Goal: Information Seeking & Learning: Learn about a topic

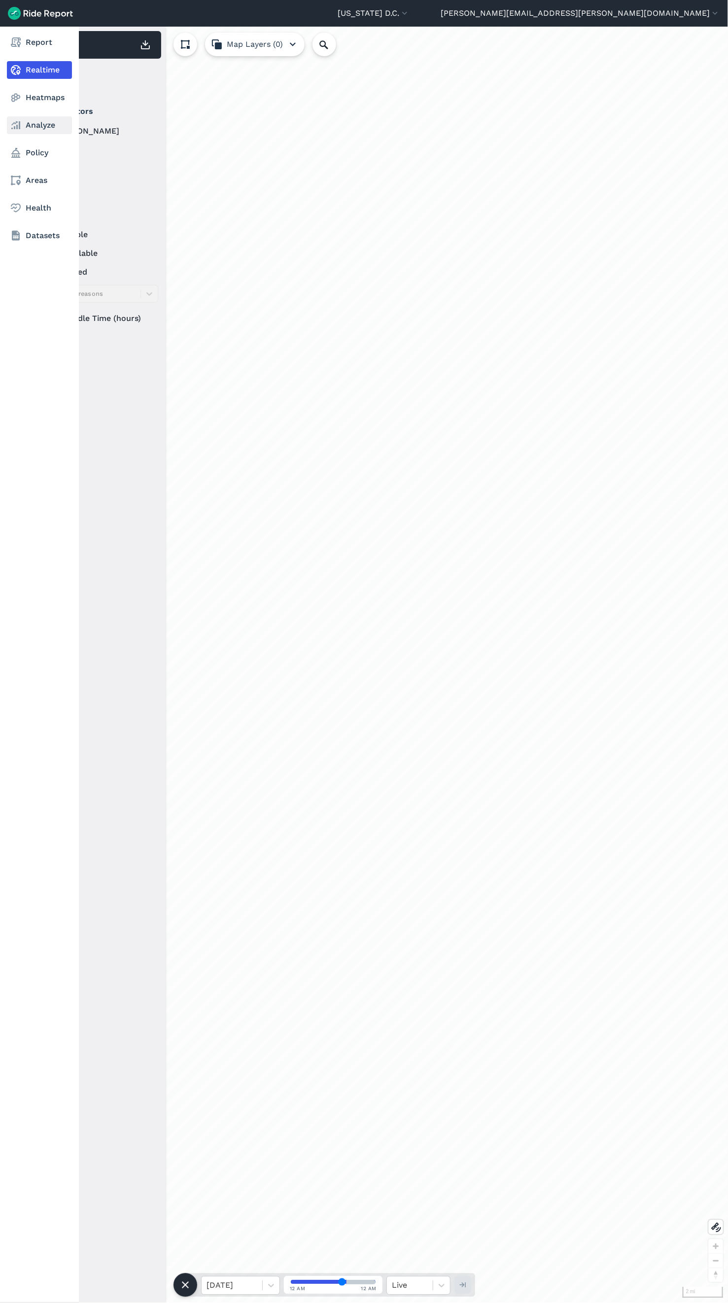
click at [24, 124] on link "Analyze" at bounding box center [39, 125] width 65 height 18
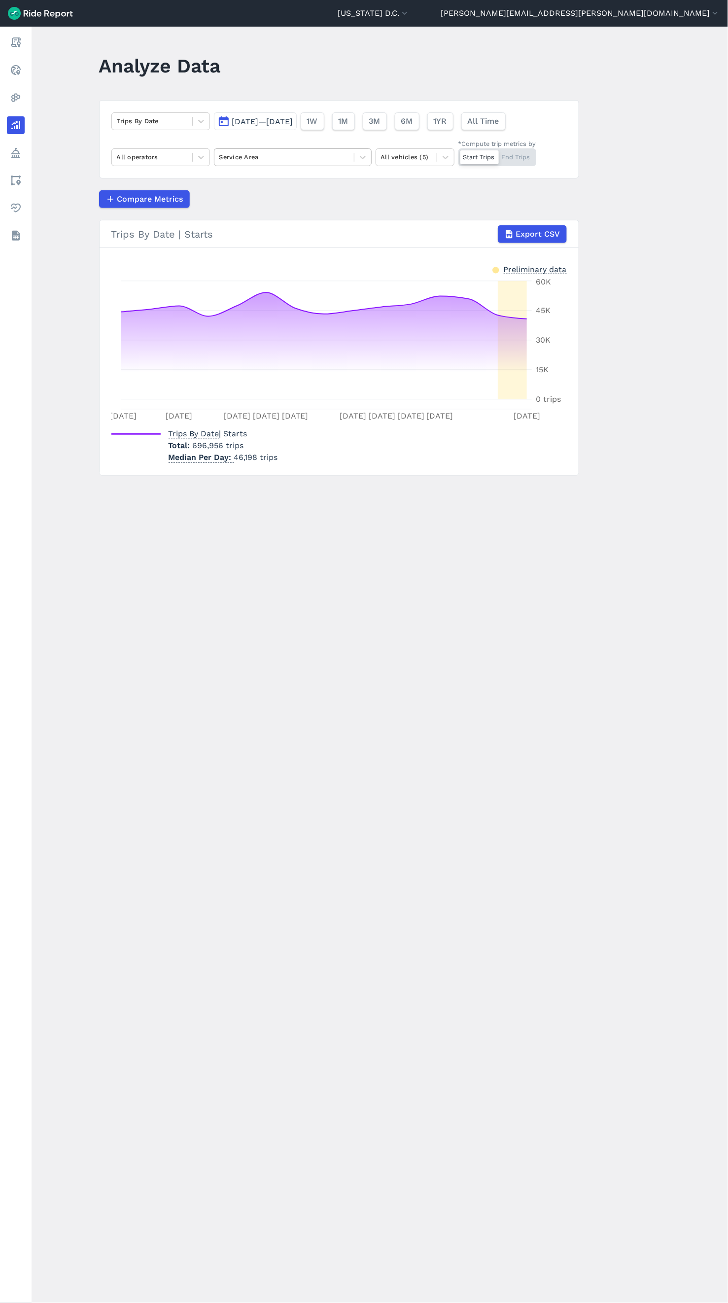
click at [260, 160] on div at bounding box center [284, 156] width 130 height 11
click at [233, 117] on span "[DATE]—[DATE]" at bounding box center [262, 121] width 61 height 9
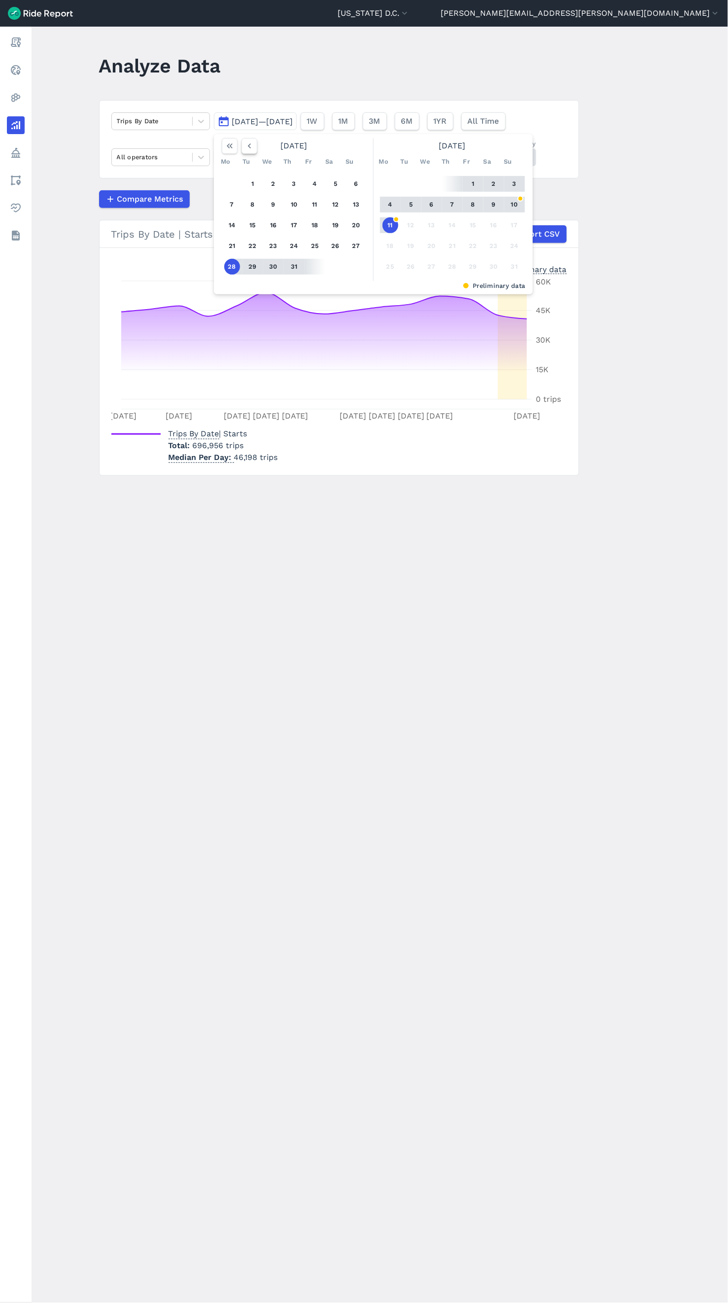
click at [245, 151] on icon "button" at bounding box center [249, 146] width 10 height 10
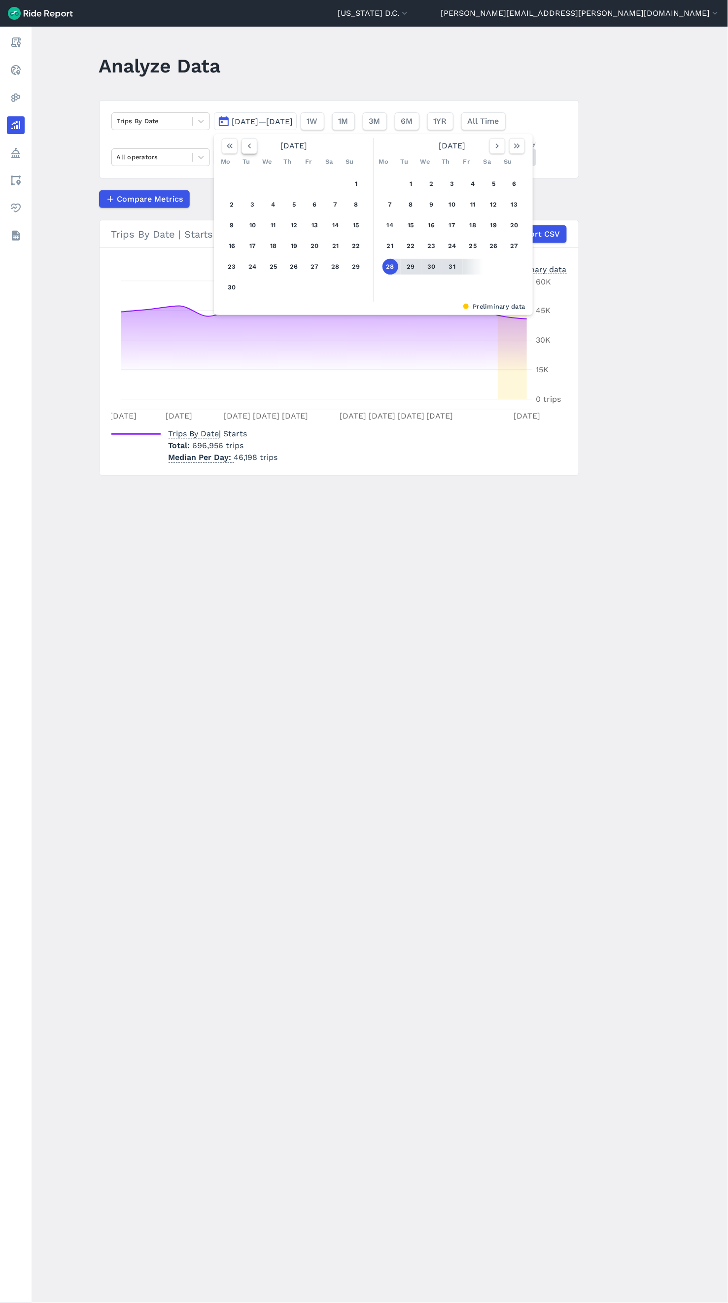
click at [245, 151] on icon "button" at bounding box center [249, 146] width 10 height 10
click at [247, 144] on icon "button" at bounding box center [249, 146] width 10 height 10
click at [244, 149] on icon "button" at bounding box center [249, 146] width 10 height 10
click at [245, 149] on icon "button" at bounding box center [249, 146] width 10 height 10
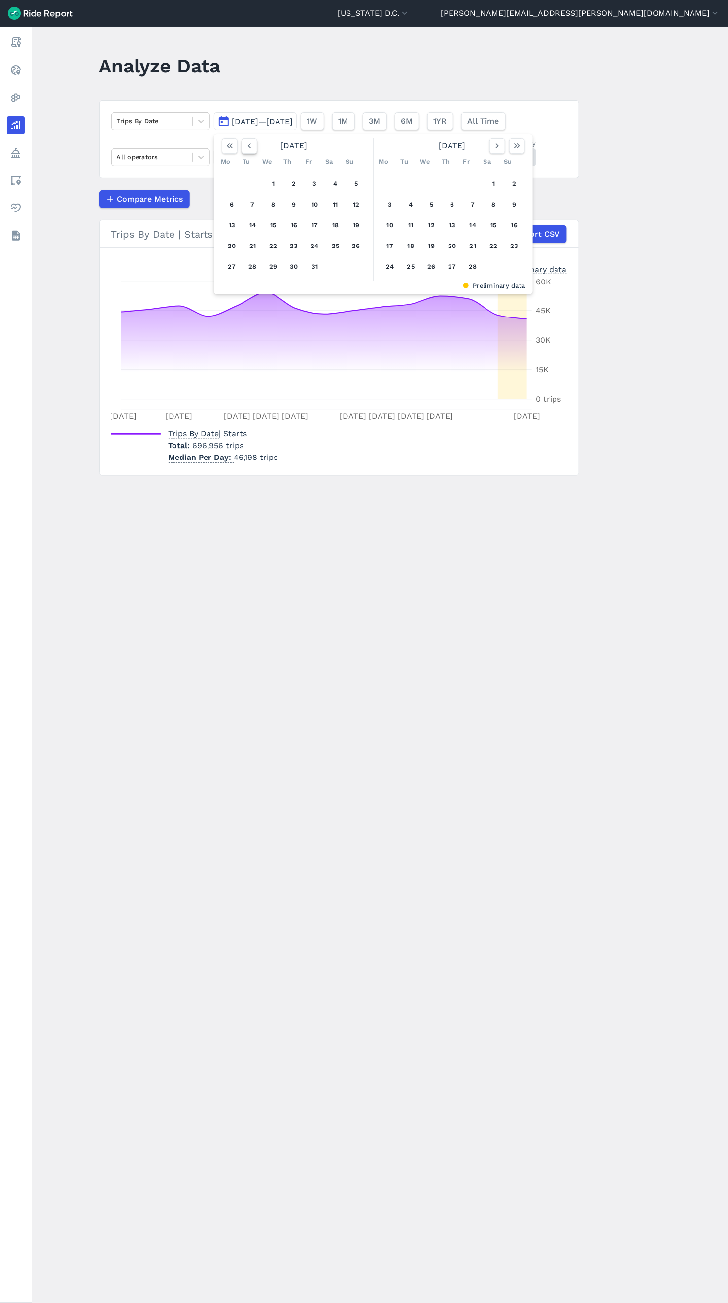
click at [251, 147] on icon "button" at bounding box center [249, 146] width 10 height 10
click at [250, 287] on button "31" at bounding box center [253, 287] width 16 height 16
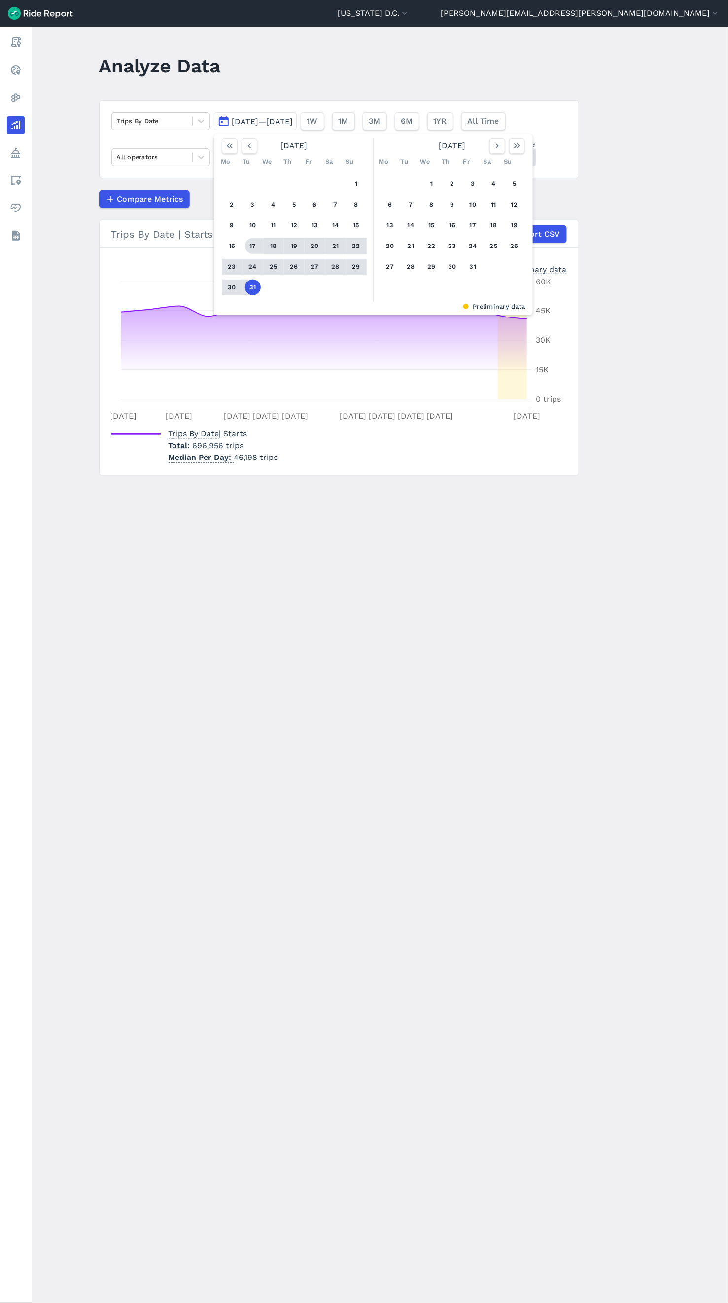
click at [250, 154] on div "Mo Tu We Th Fr Sa Su" at bounding box center [294, 162] width 153 height 16
click at [250, 153] on button "button" at bounding box center [250, 146] width 16 height 16
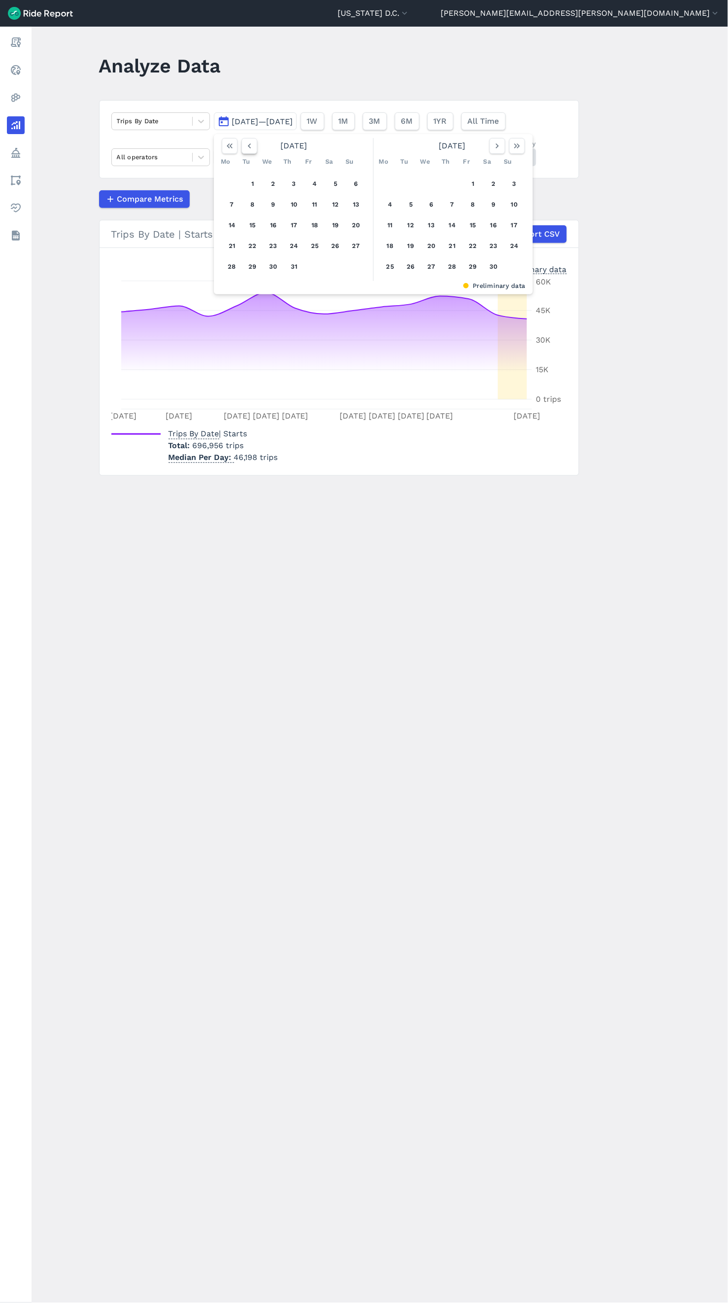
click at [250, 153] on button "button" at bounding box center [250, 146] width 16 height 16
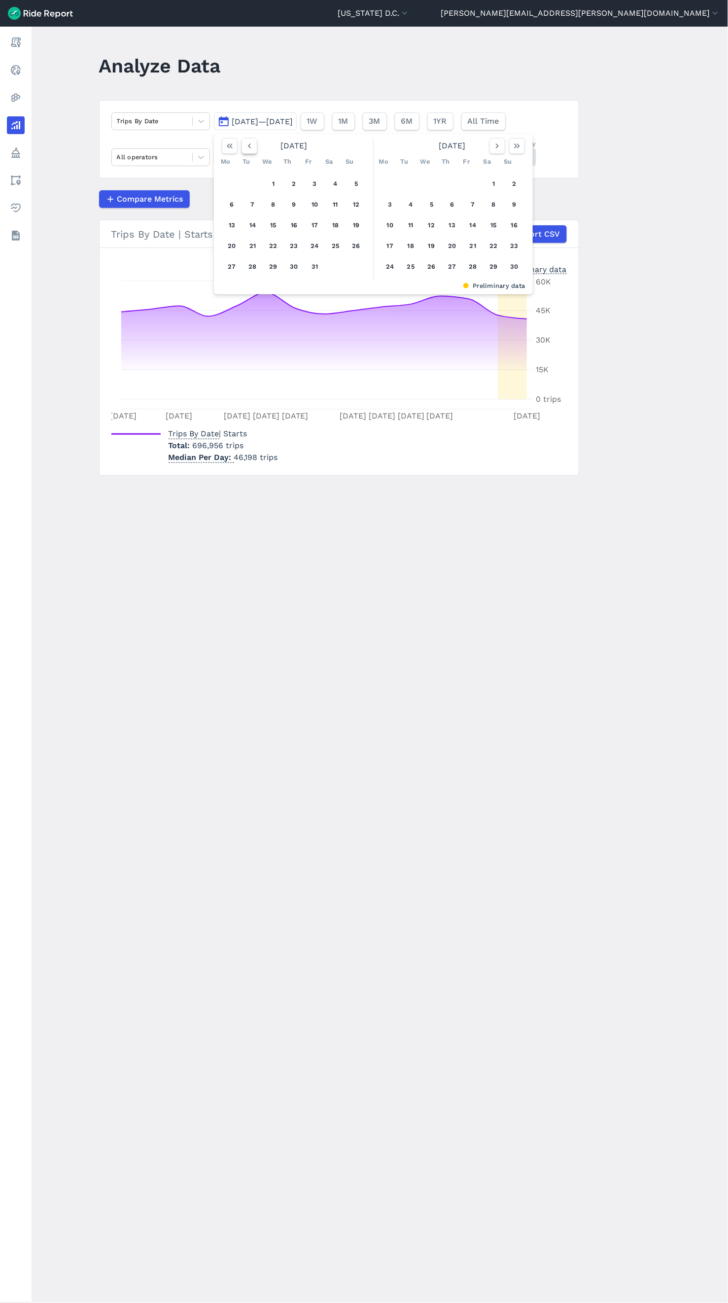
click at [250, 153] on button "button" at bounding box center [250, 146] width 16 height 16
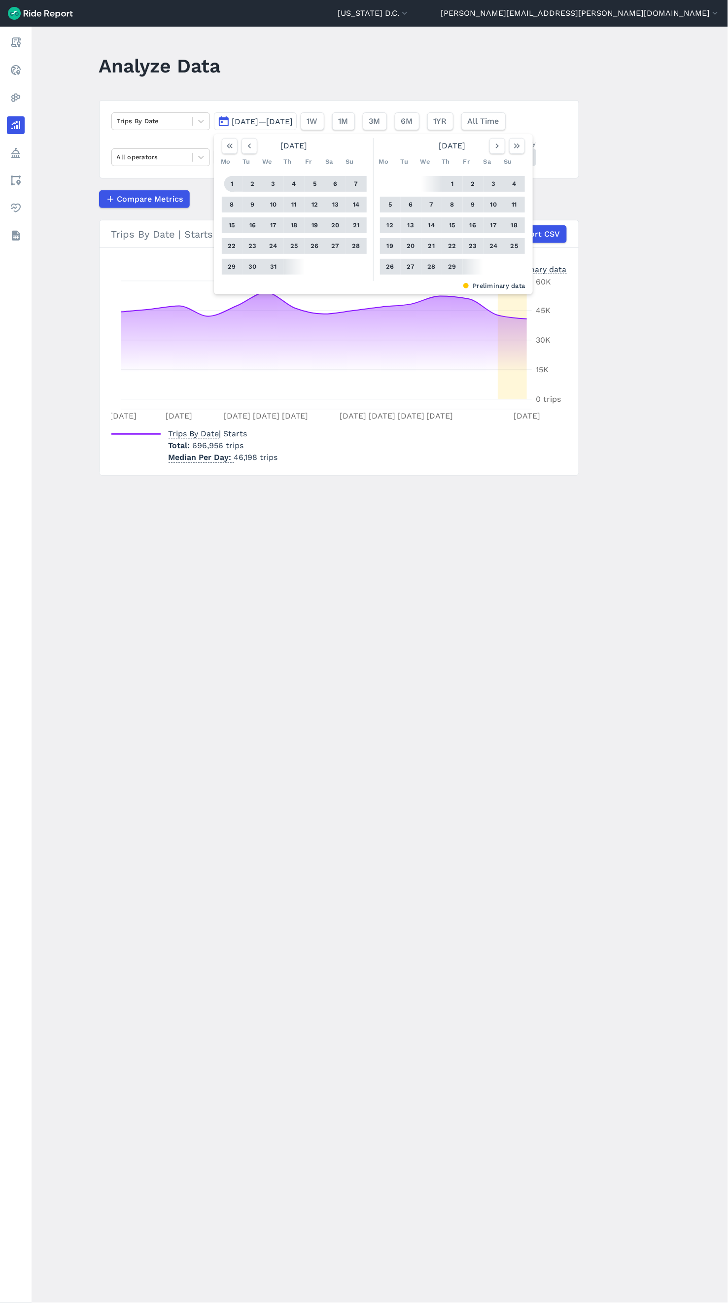
click at [233, 182] on button "1" at bounding box center [232, 184] width 16 height 16
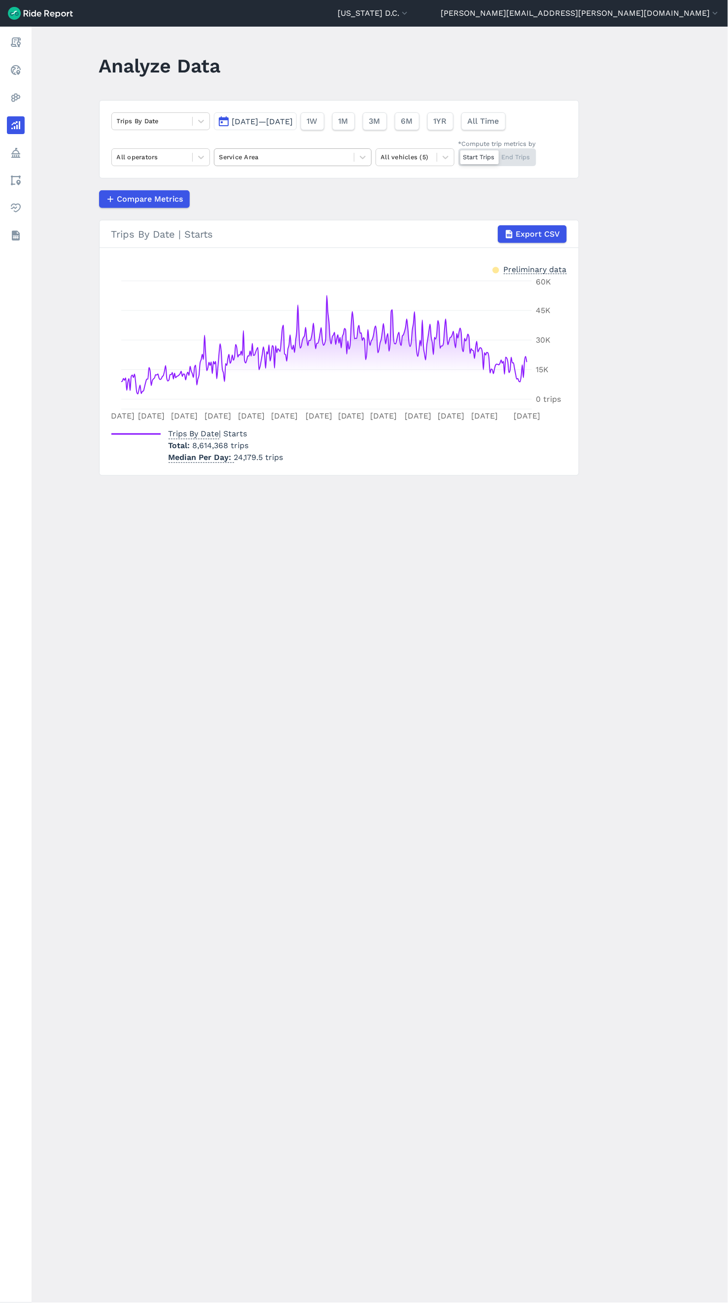
click at [259, 163] on div at bounding box center [284, 156] width 130 height 11
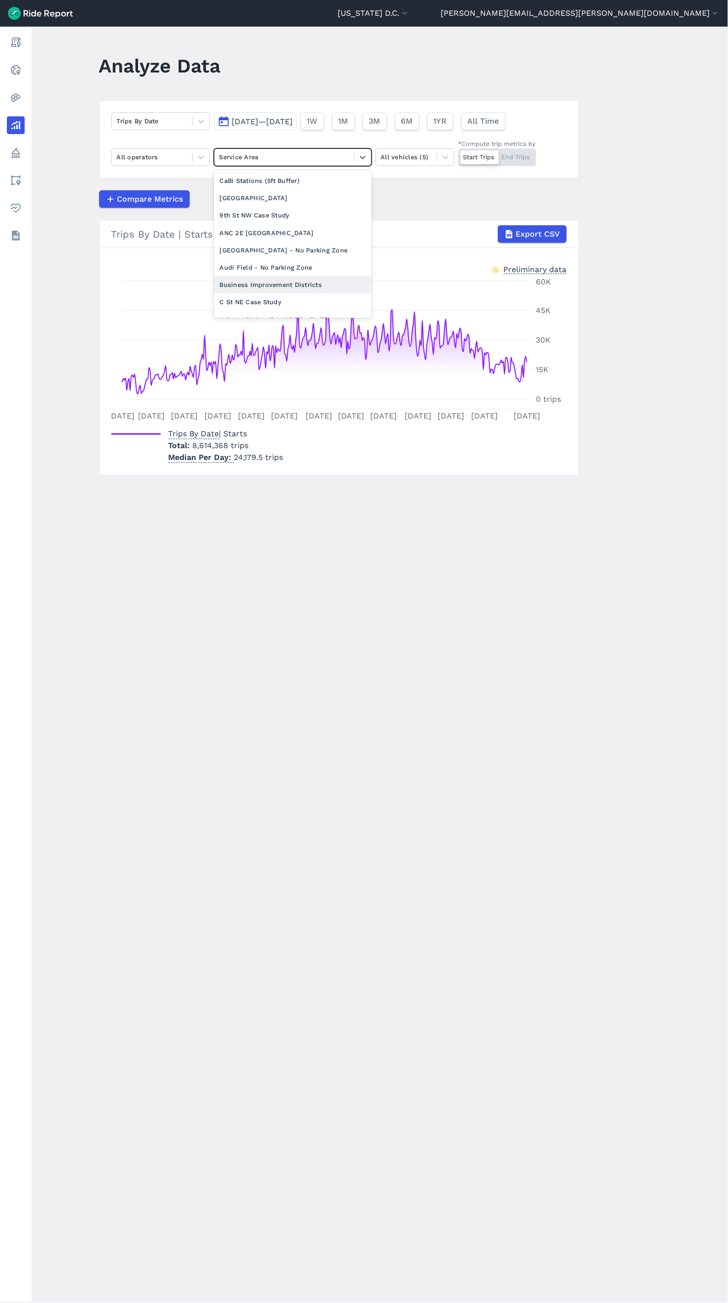
click at [271, 286] on div "Business Improvement Districts" at bounding box center [293, 284] width 158 height 17
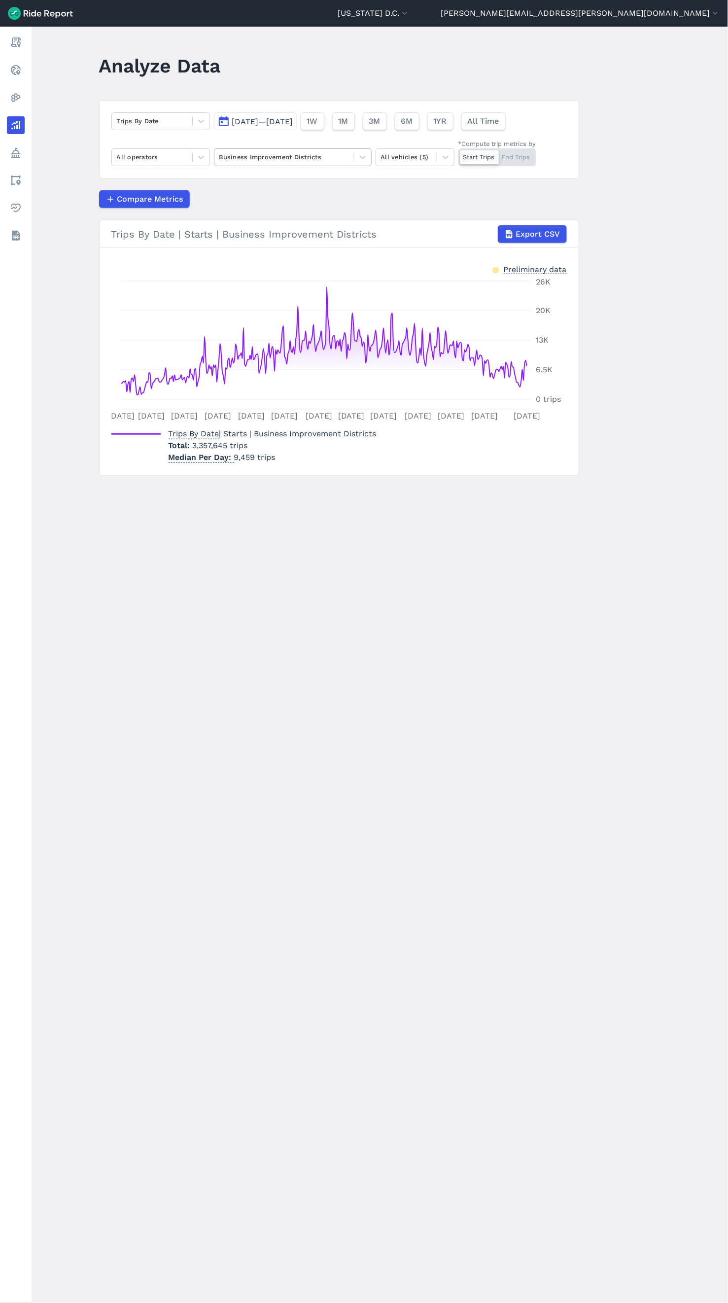
click at [304, 157] on div at bounding box center [284, 156] width 130 height 11
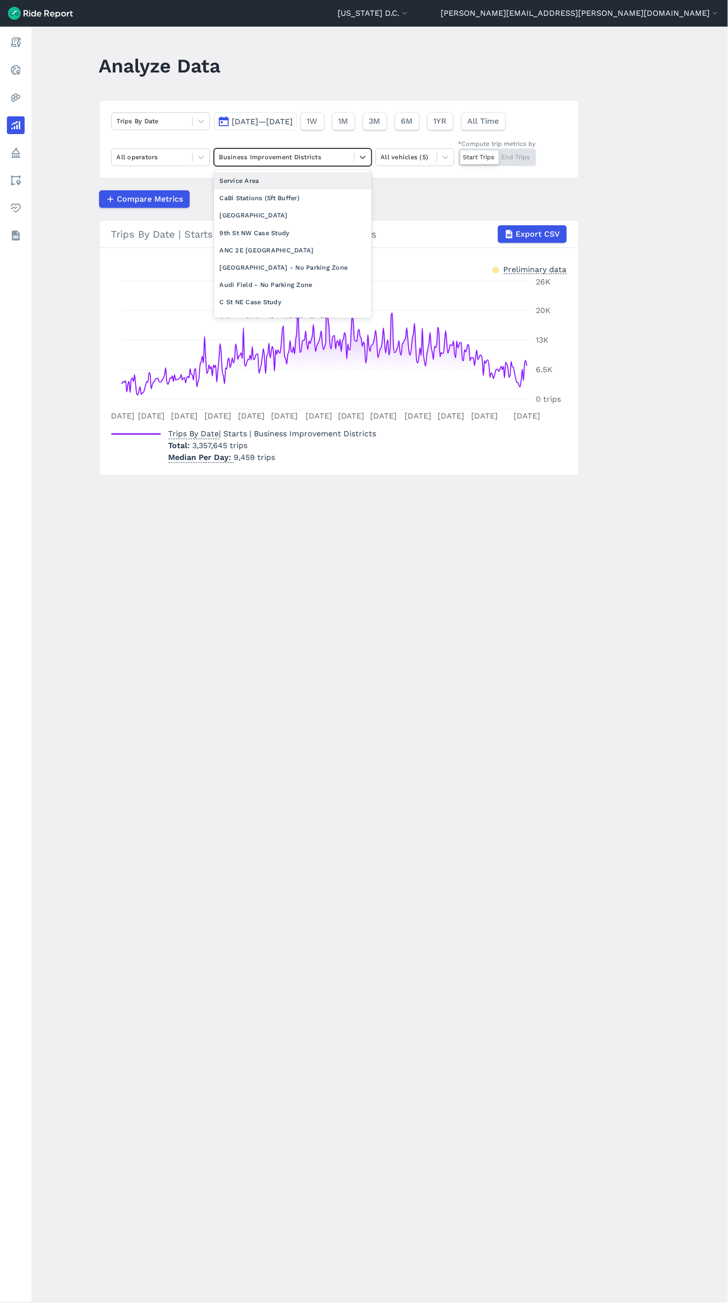
click at [295, 184] on div "Service Area" at bounding box center [293, 180] width 158 height 17
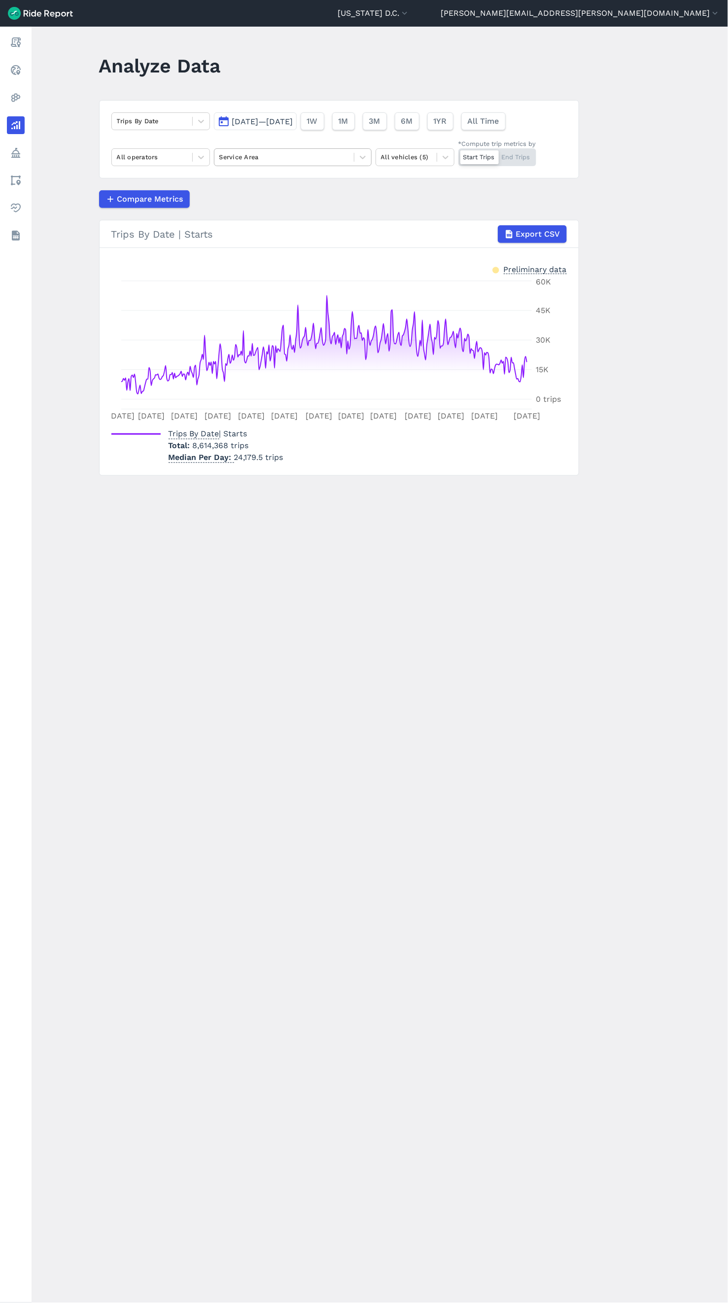
click at [299, 165] on div "Service Area" at bounding box center [283, 156] width 139 height 15
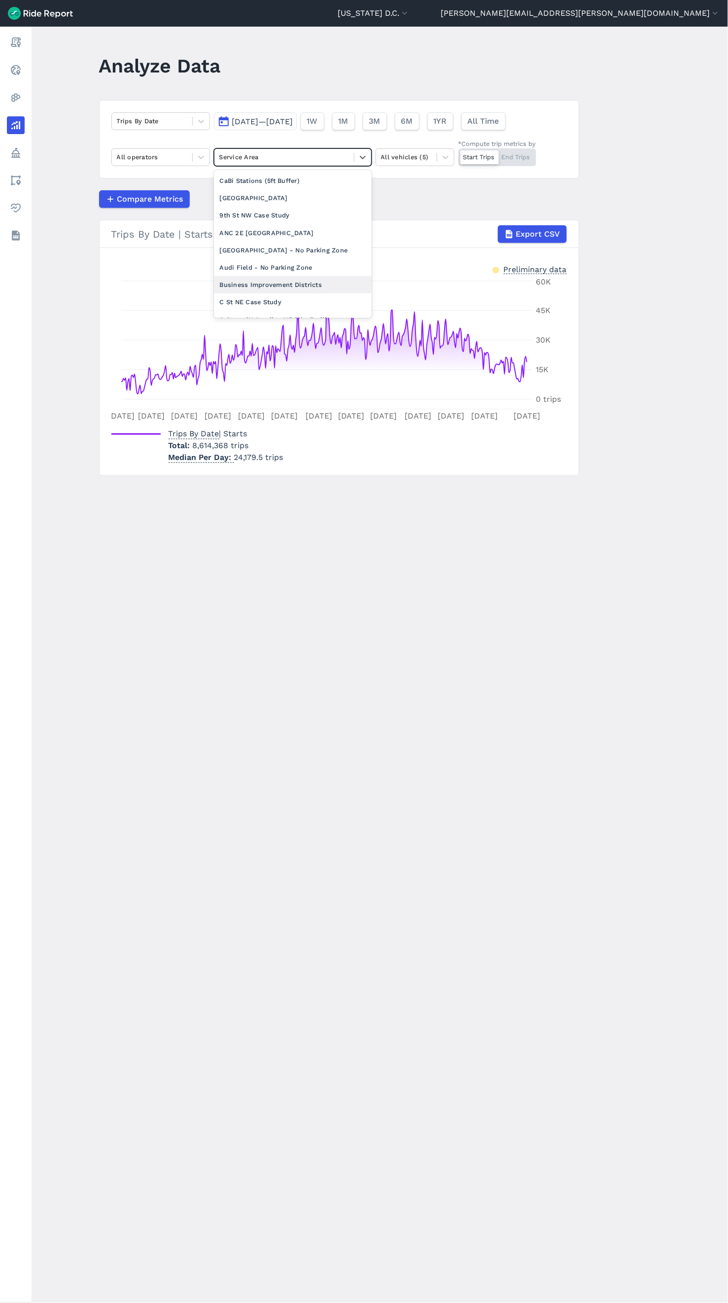
click at [283, 284] on div "Business Improvement Districts" at bounding box center [293, 284] width 158 height 17
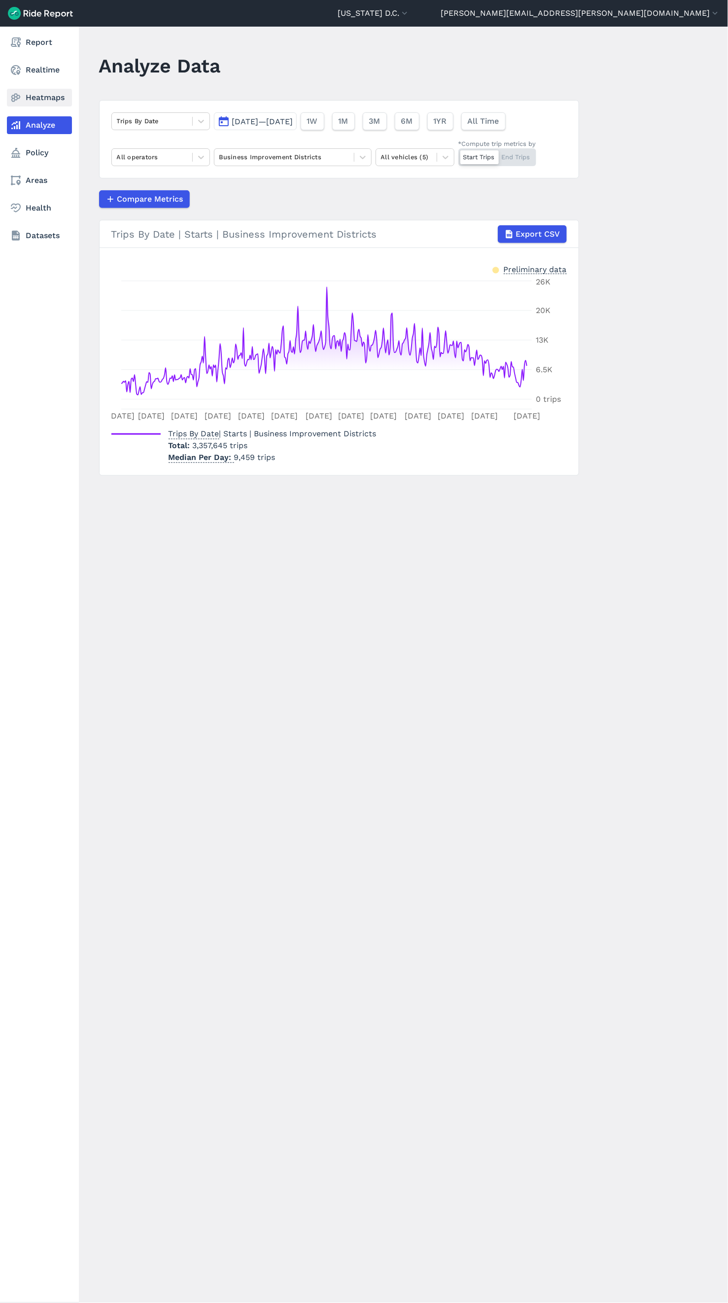
click at [32, 104] on link "Heatmaps" at bounding box center [39, 98] width 65 height 18
